Goal: Transaction & Acquisition: Purchase product/service

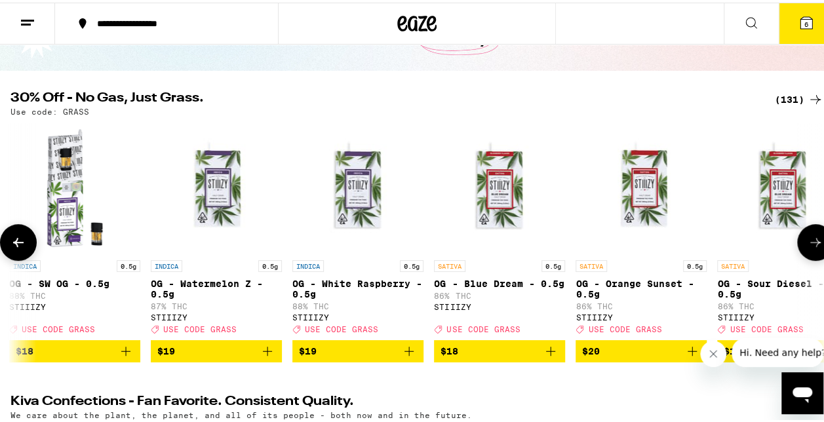
scroll to position [0, 3259]
click at [560, 357] on button "$18" at bounding box center [498, 349] width 131 height 22
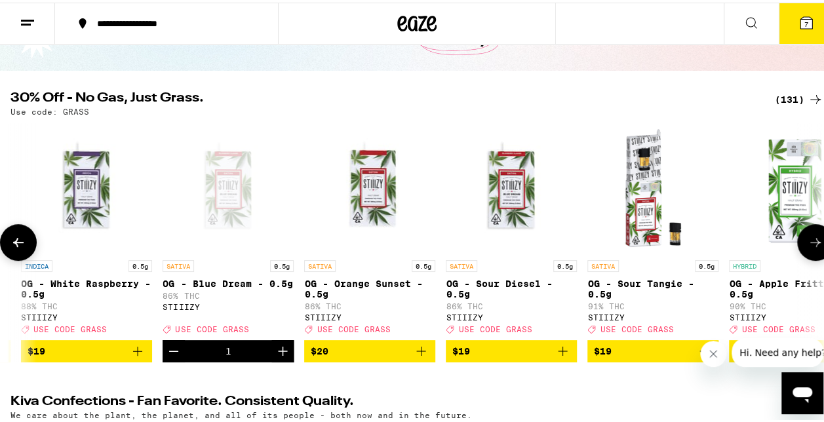
scroll to position [0, 3533]
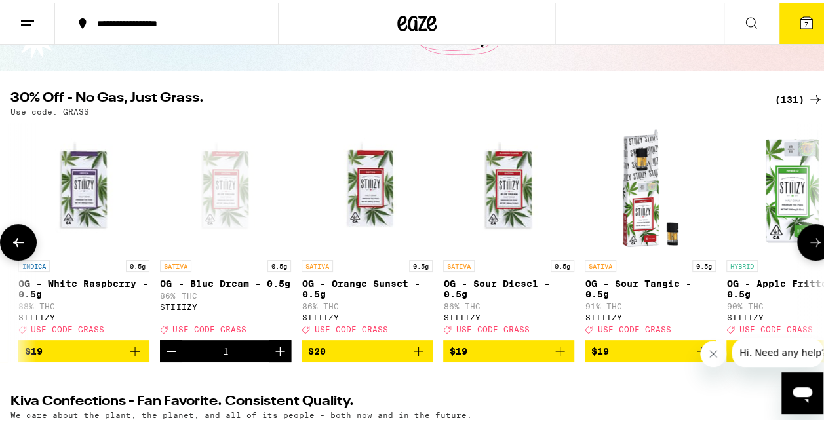
click at [418, 356] on icon "Add to bag" at bounding box center [418, 349] width 16 height 16
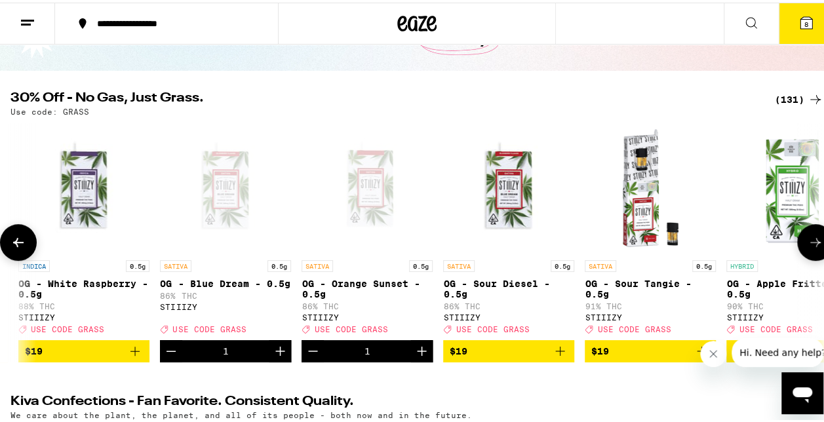
click at [562, 356] on icon "Add to bag" at bounding box center [560, 349] width 16 height 16
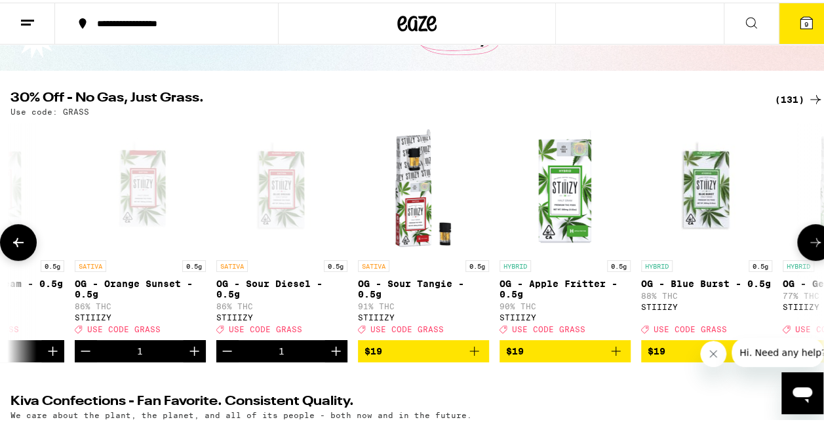
scroll to position [0, 3759]
click at [479, 357] on icon "Add to bag" at bounding box center [475, 349] width 16 height 16
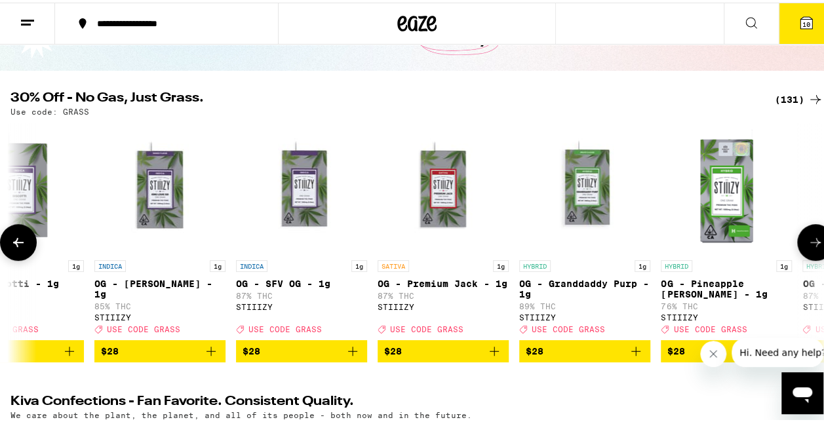
scroll to position [0, 7993]
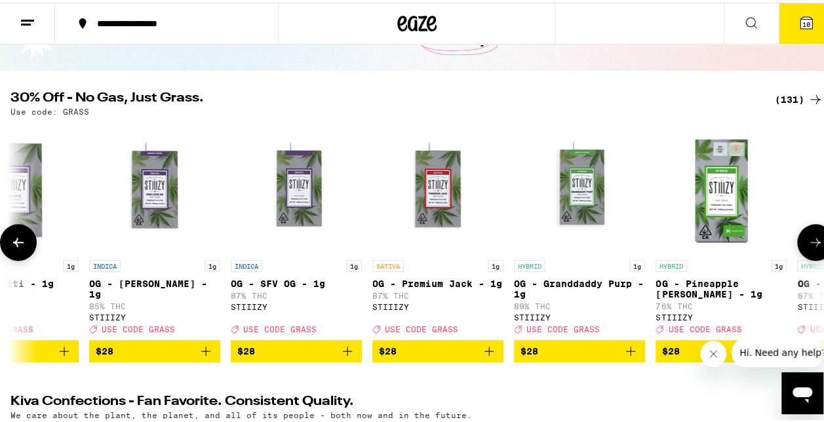
click at [489, 356] on icon "Add to bag" at bounding box center [489, 349] width 16 height 16
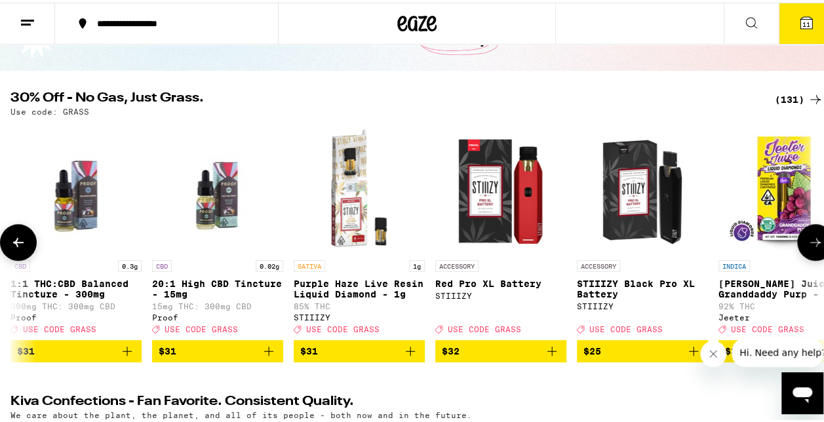
scroll to position [0, 11241]
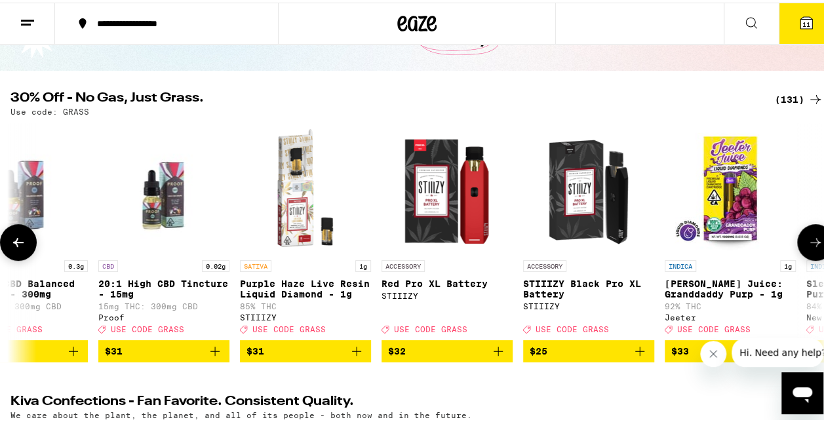
click at [357, 356] on icon "Add to bag" at bounding box center [357, 349] width 16 height 16
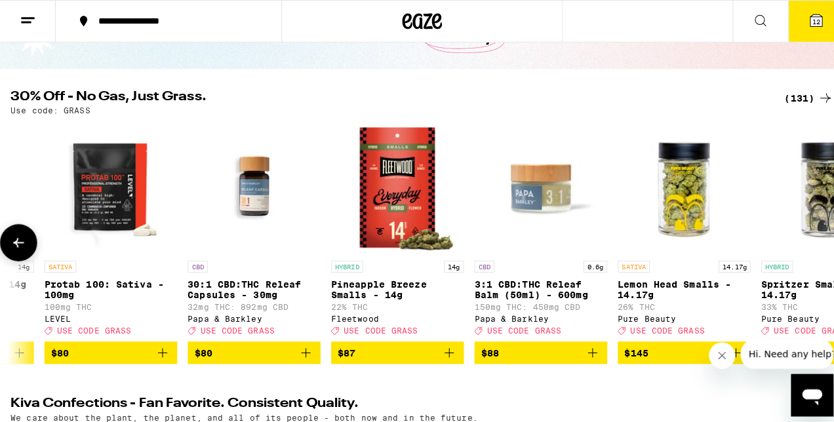
scroll to position [0, 17749]
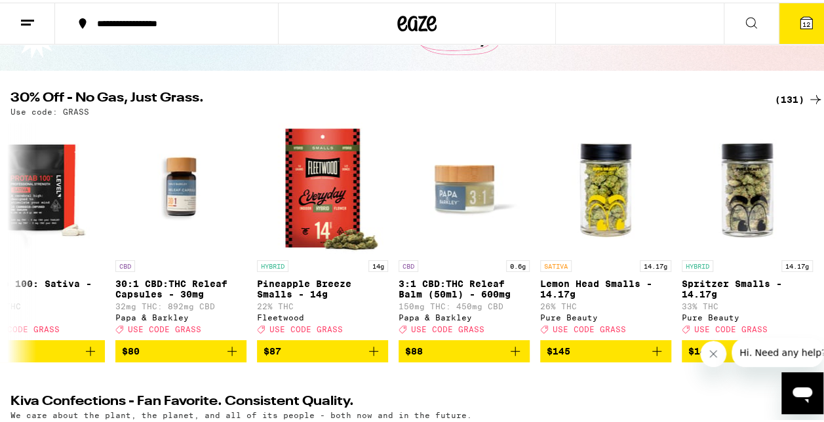
click at [802, 19] on span "12" at bounding box center [806, 22] width 8 height 8
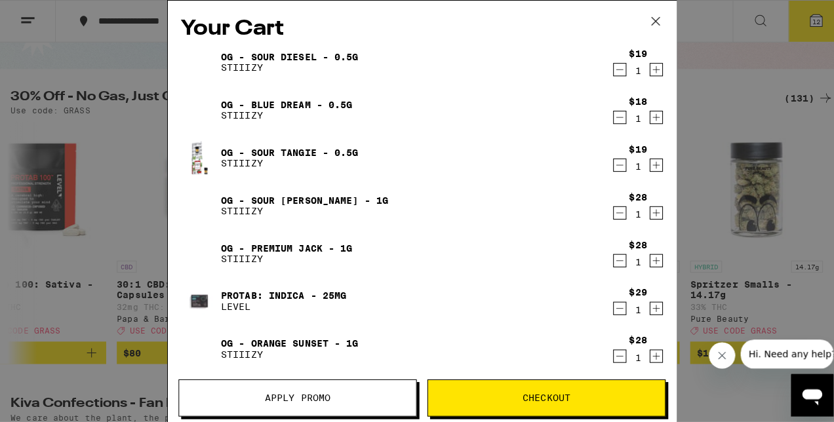
scroll to position [0, 17739]
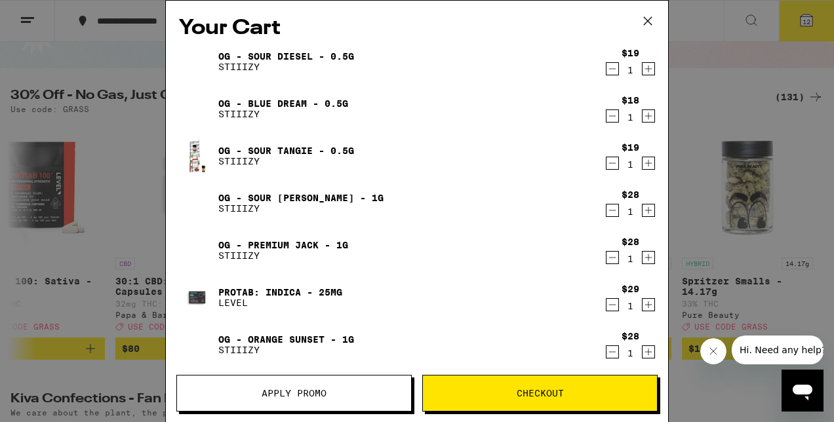
click at [327, 395] on span "Apply Promo" at bounding box center [294, 393] width 234 height 9
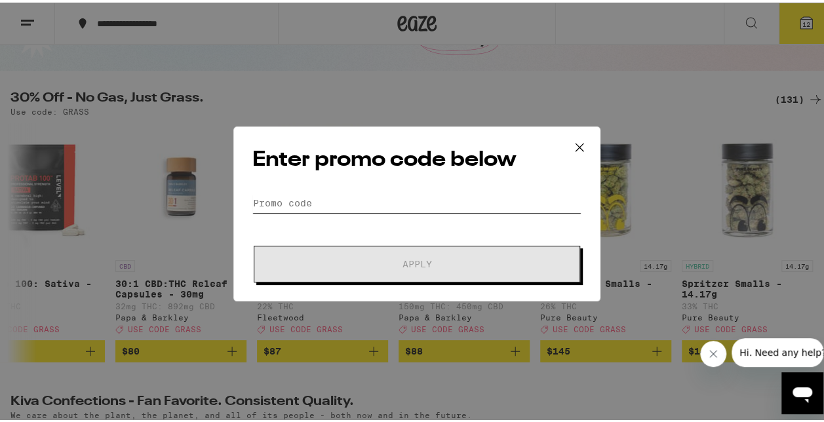
click at [275, 197] on input "Promo Code" at bounding box center [416, 201] width 329 height 20
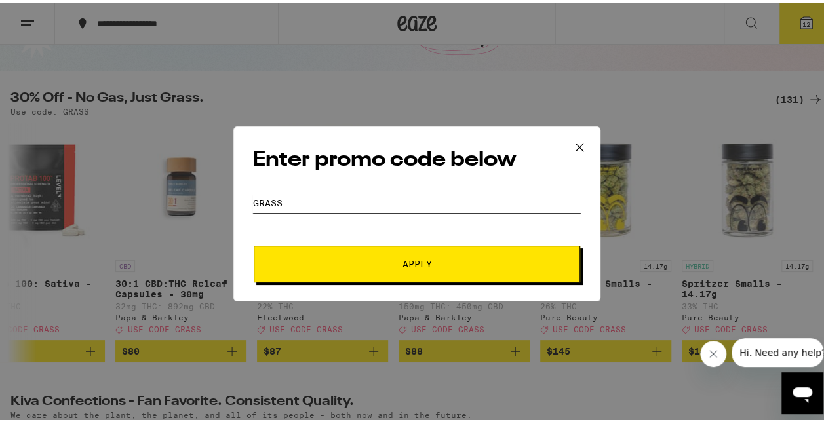
type input "GRASS"
click at [435, 271] on button "Apply" at bounding box center [417, 261] width 327 height 37
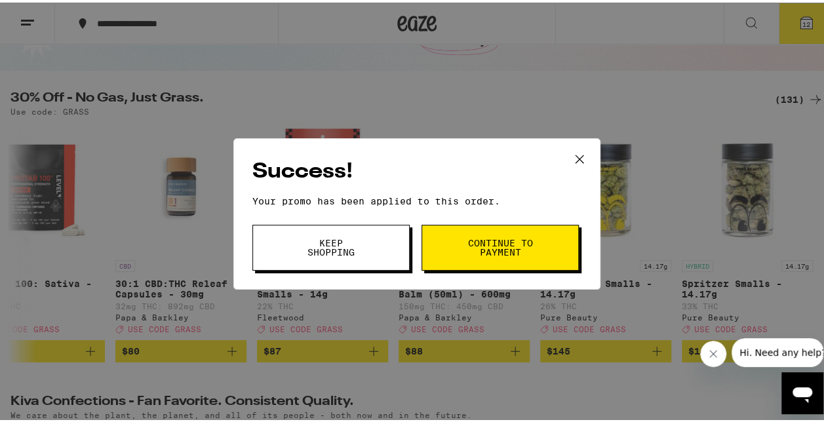
click at [467, 236] on span "Continue to payment" at bounding box center [500, 245] width 67 height 18
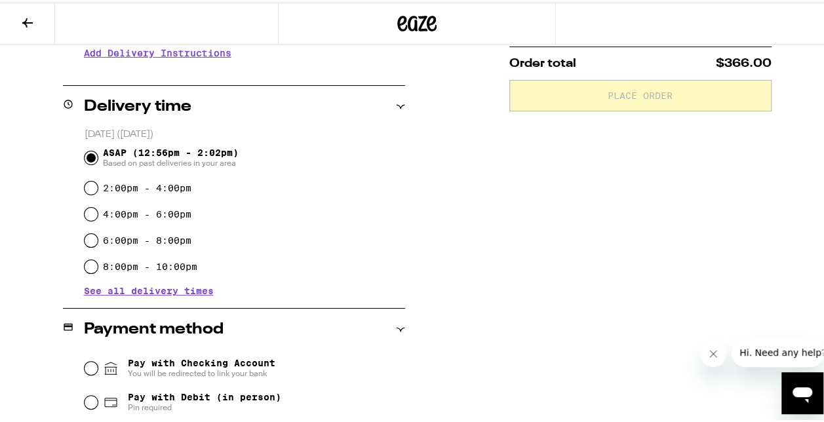
scroll to position [285, 0]
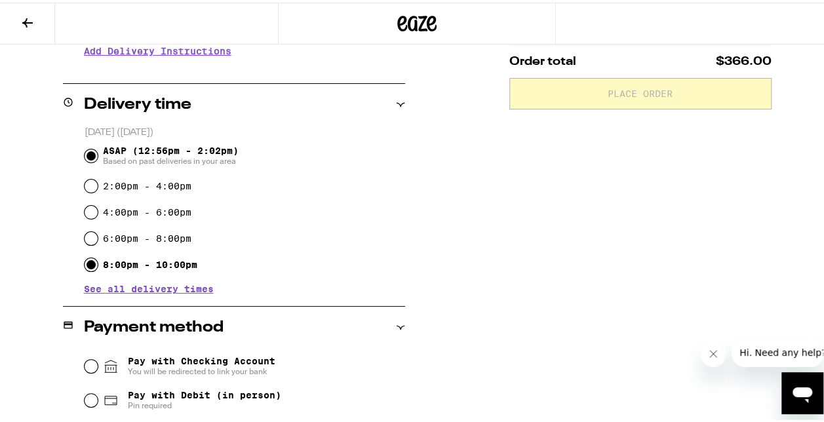
click at [90, 264] on input "8:00pm - 10:00pm" at bounding box center [91, 262] width 13 height 13
radio input "true"
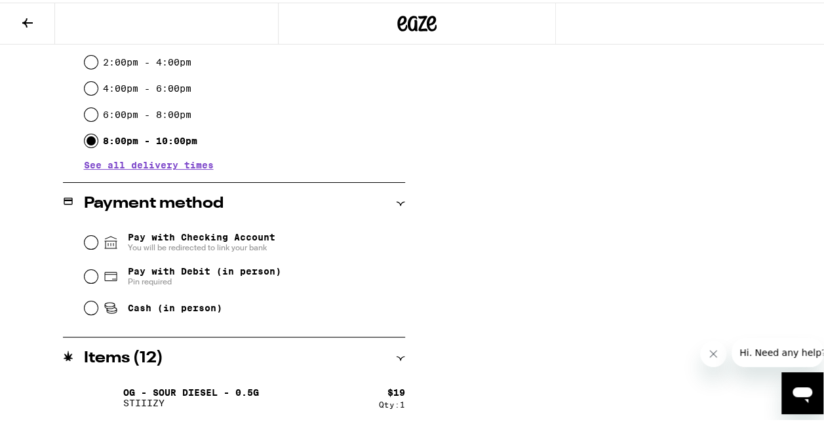
scroll to position [422, 0]
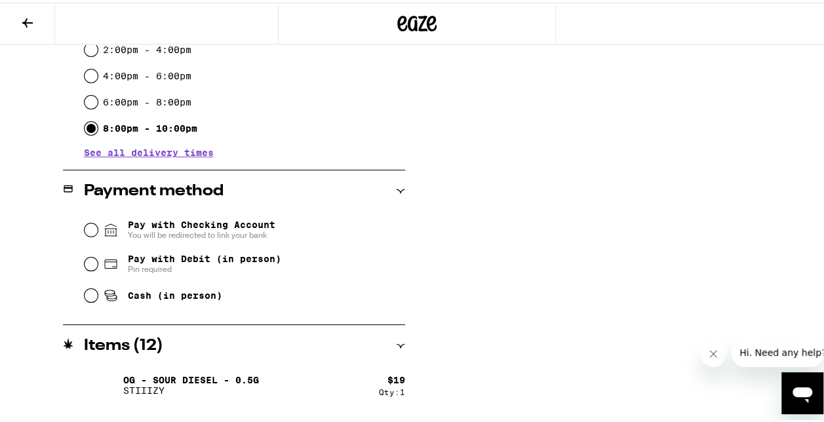
click at [88, 262] on input "Pay with Debit (in person) Pin required" at bounding box center [91, 261] width 13 height 13
radio input "true"
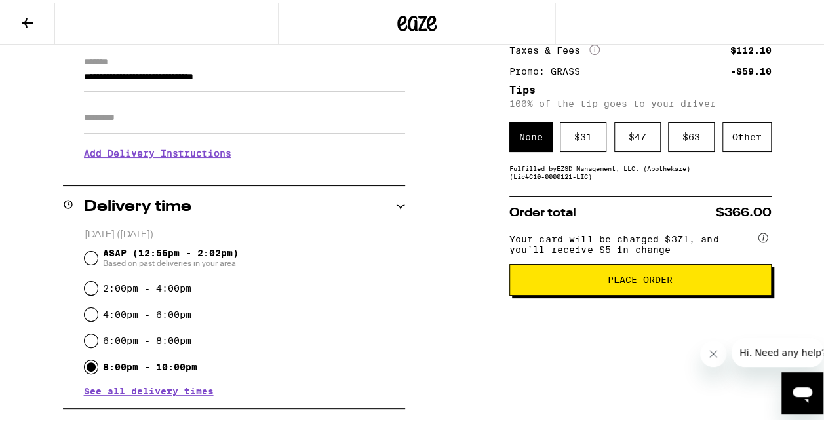
scroll to position [181, 0]
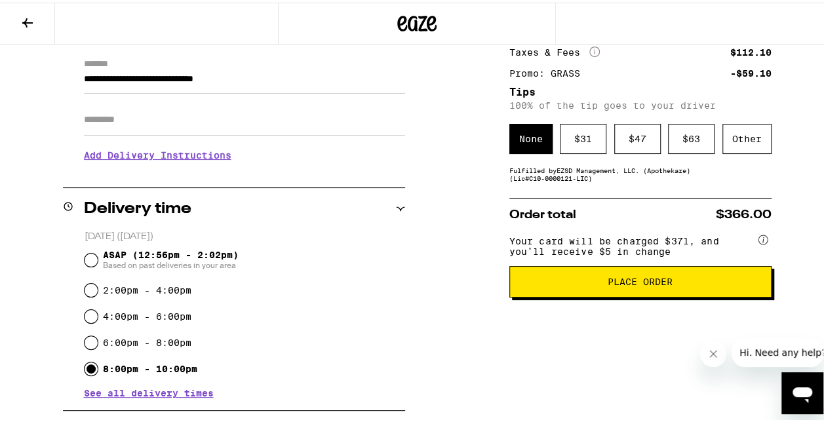
click at [38, 14] on button at bounding box center [27, 21] width 55 height 41
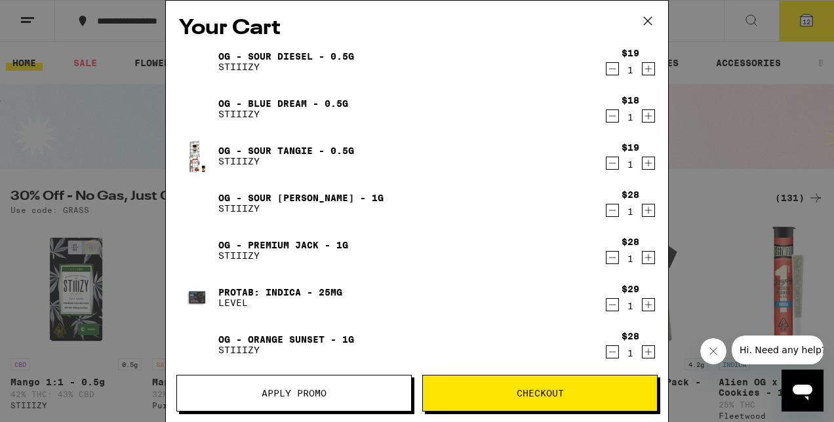
scroll to position [260, 0]
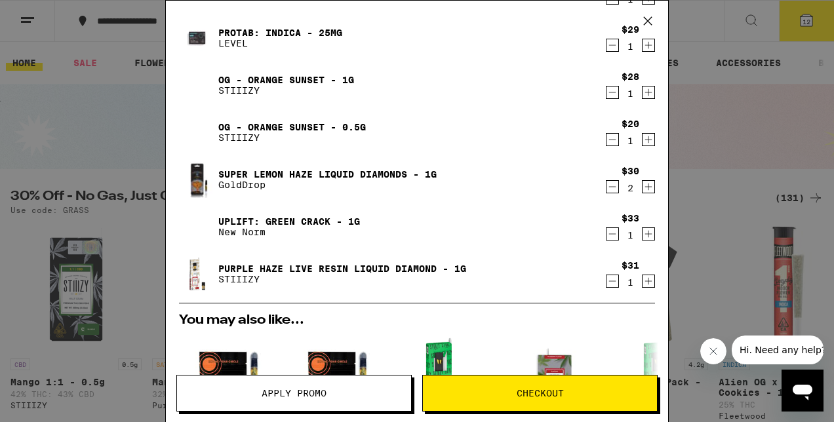
click at [606, 232] on icon "Decrement" at bounding box center [612, 234] width 12 height 16
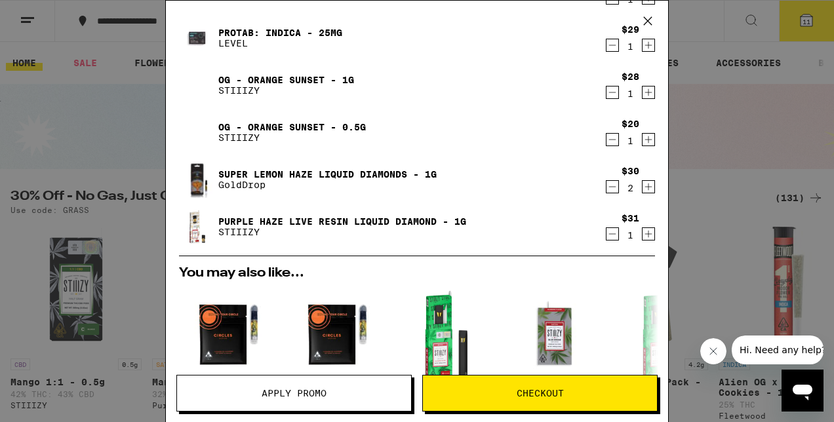
click at [609, 187] on icon "Decrement" at bounding box center [612, 187] width 7 height 0
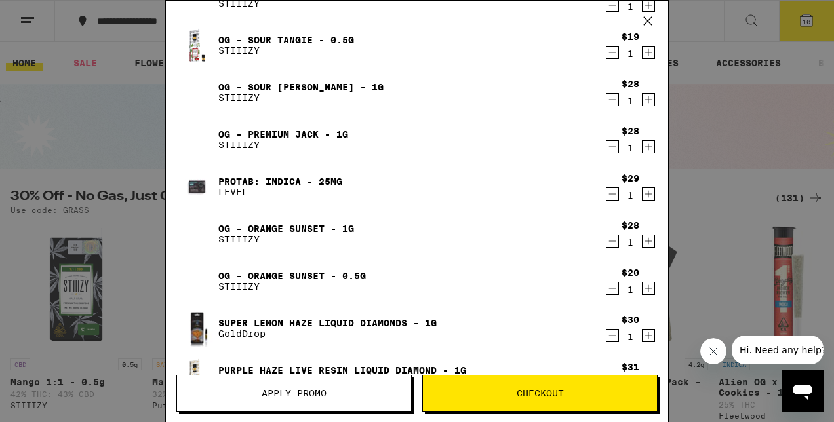
scroll to position [97, 0]
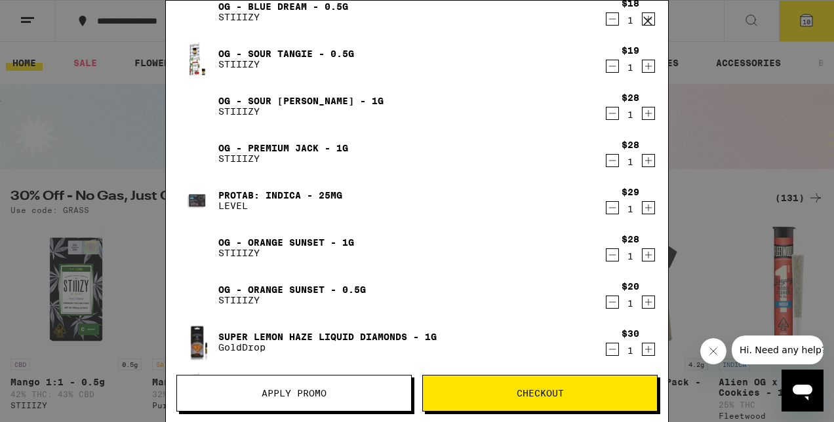
click at [609, 208] on icon "Decrement" at bounding box center [612, 208] width 7 height 0
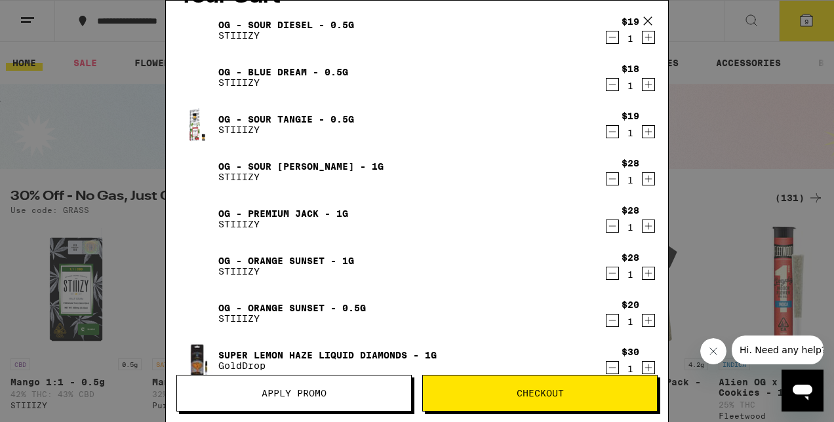
scroll to position [0, 0]
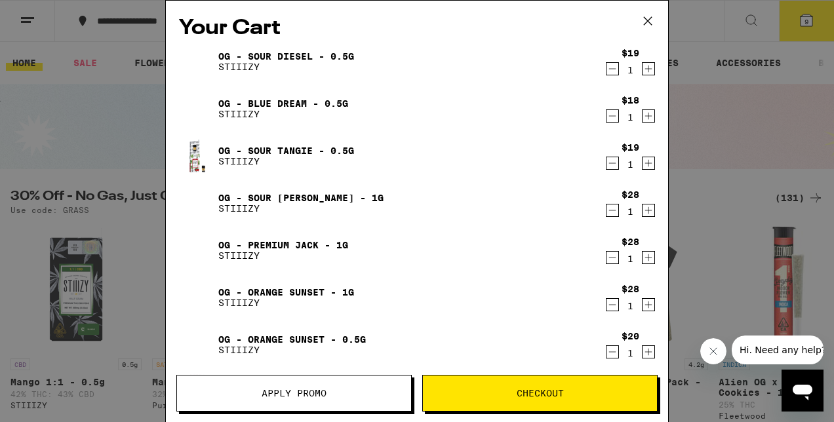
click at [643, 68] on icon "Increment" at bounding box center [649, 69] width 12 height 16
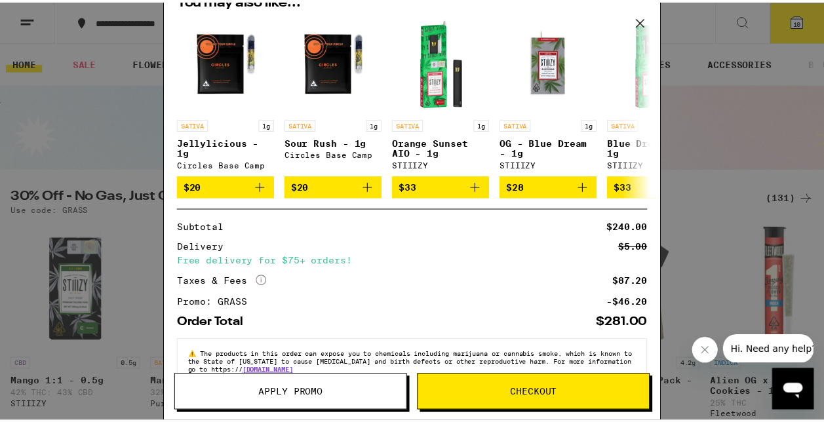
scroll to position [519, 0]
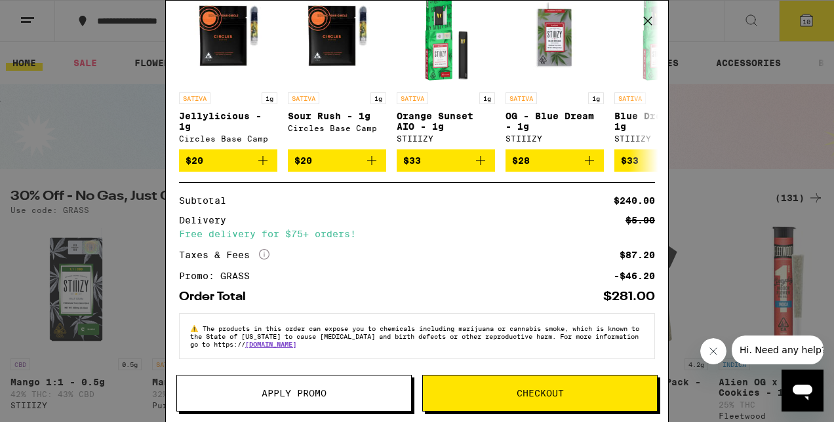
click at [498, 393] on span "Checkout" at bounding box center [540, 393] width 234 height 9
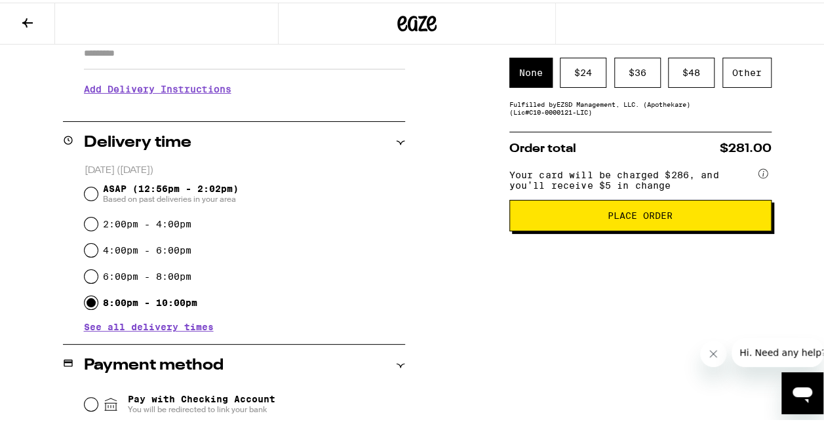
scroll to position [316, 0]
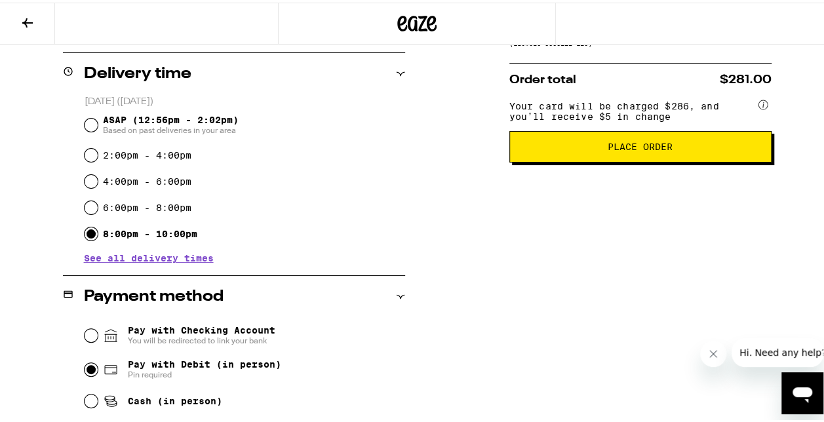
click at [598, 149] on span "Place Order" at bounding box center [641, 144] width 240 height 9
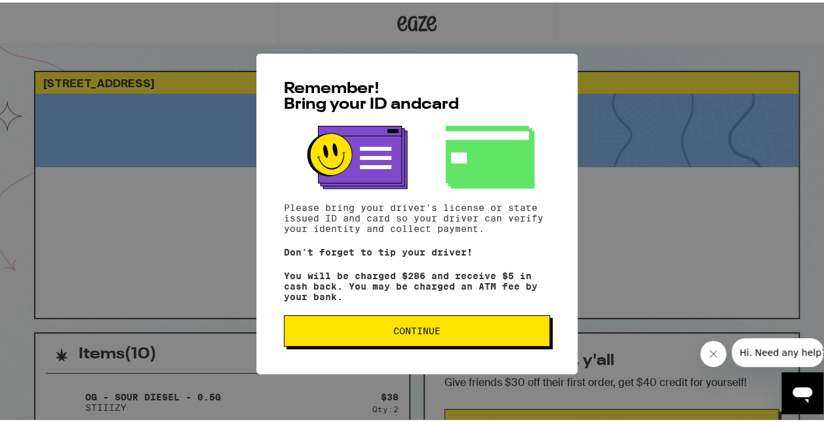
click at [410, 329] on span "Continue" at bounding box center [416, 328] width 47 height 9
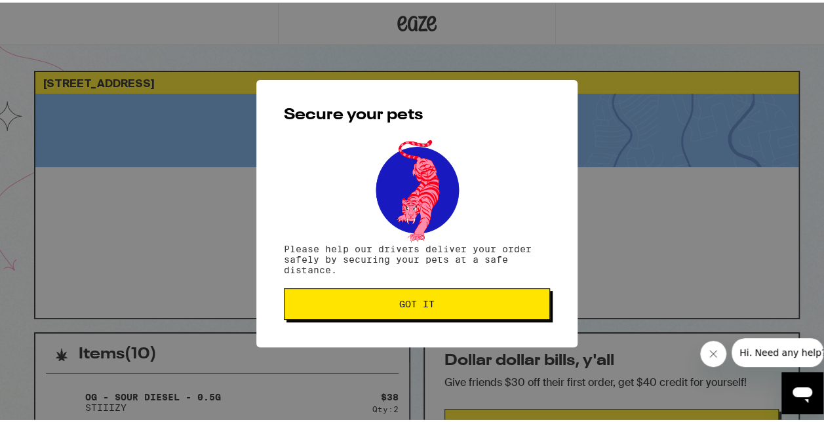
click at [425, 296] on button "Got it" at bounding box center [417, 301] width 266 height 31
